Goal: Book appointment/travel/reservation

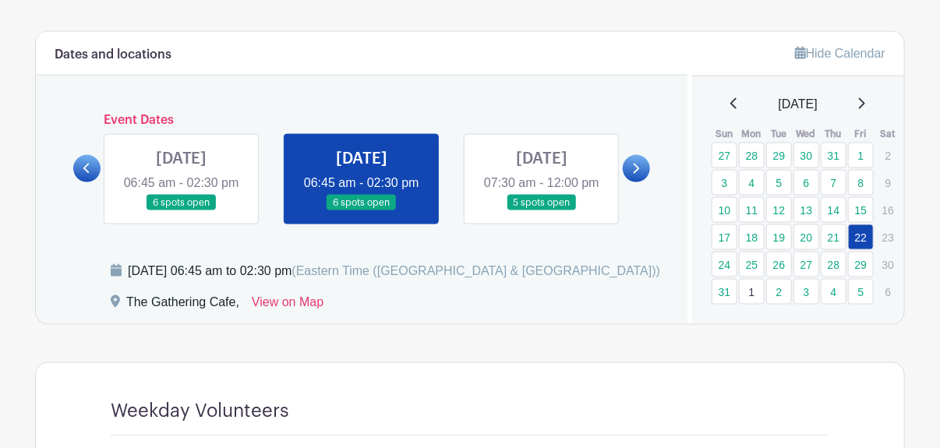
scroll to position [845, 0]
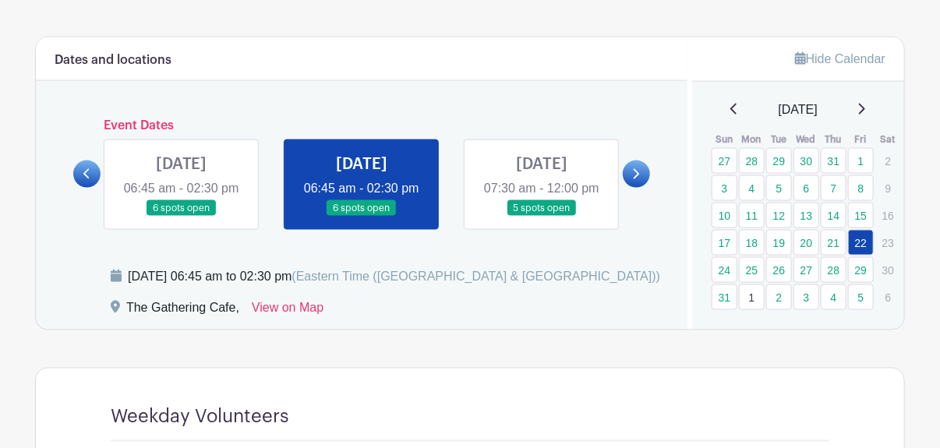
click at [182, 217] on link at bounding box center [182, 217] width 0 height 0
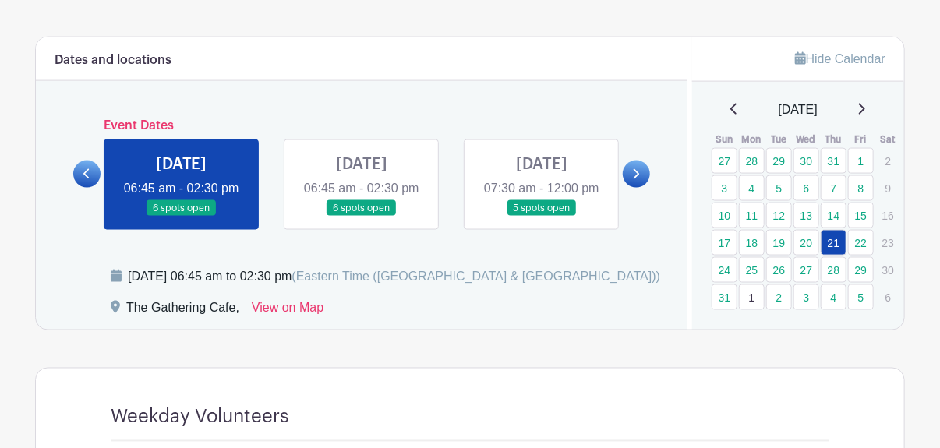
click at [182, 217] on link at bounding box center [182, 217] width 0 height 0
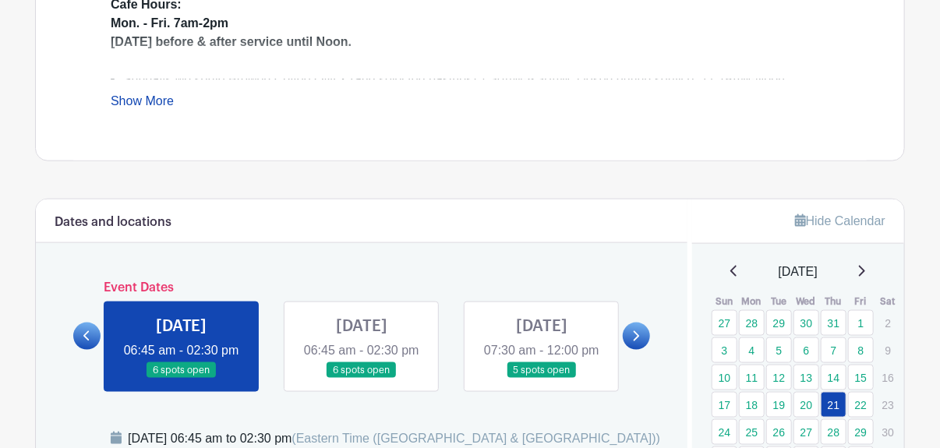
scroll to position [688, 0]
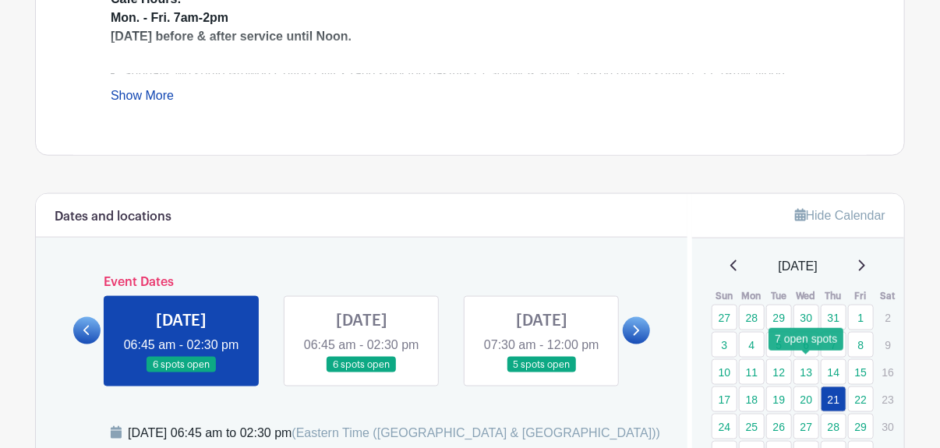
click at [801, 365] on link "13" at bounding box center [807, 372] width 26 height 26
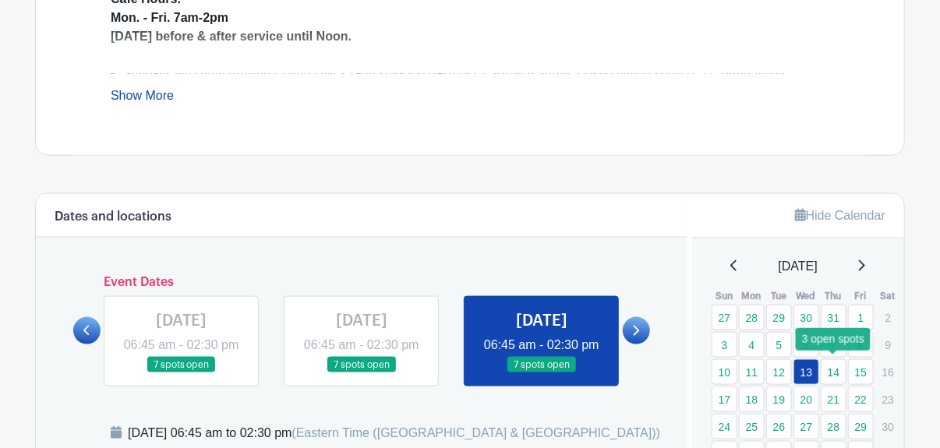
click at [833, 370] on link "14" at bounding box center [834, 372] width 26 height 26
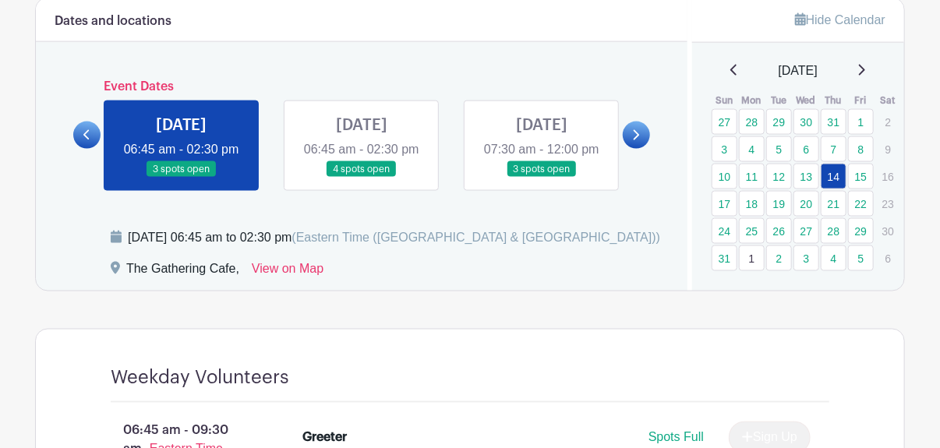
scroll to position [882, 0]
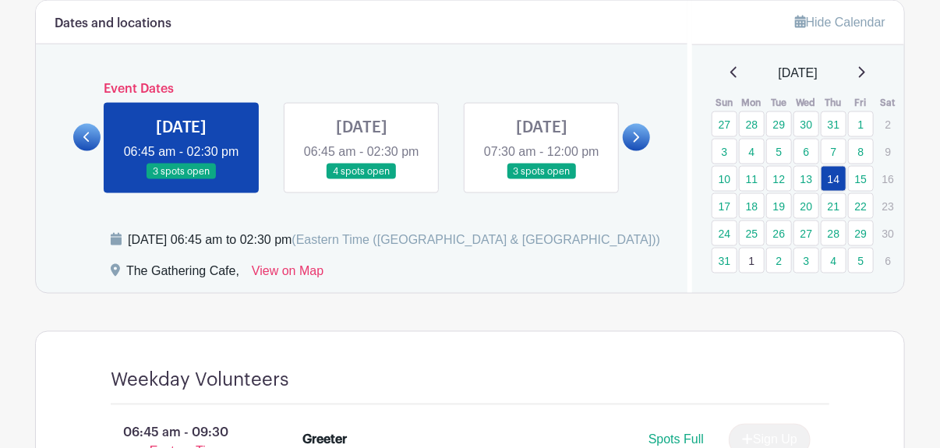
click at [362, 180] on link at bounding box center [362, 180] width 0 height 0
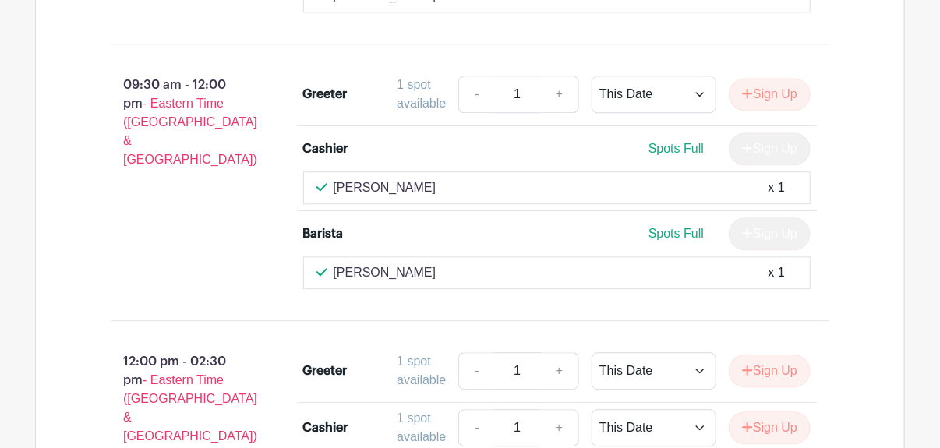
scroll to position [1670, 0]
